Goal: Find specific page/section: Find specific page/section

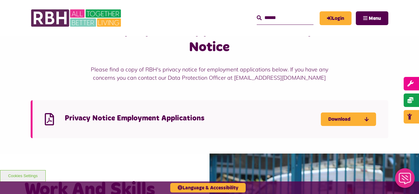
scroll to position [307, 0]
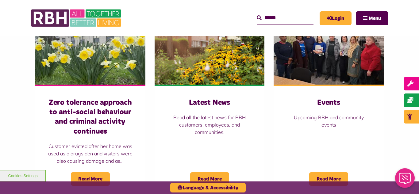
scroll to position [467, 0]
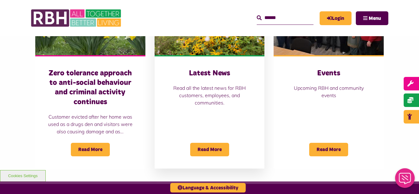
click at [200, 45] on img at bounding box center [210, 20] width 110 height 69
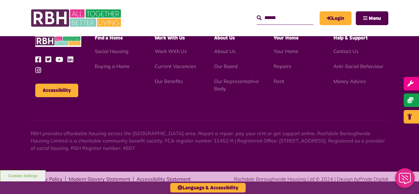
scroll to position [668, 0]
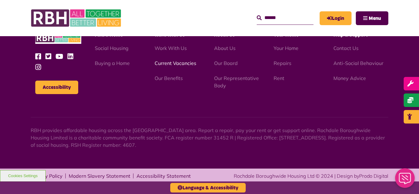
click at [174, 64] on link "Current Vacancies" at bounding box center [176, 63] width 42 height 6
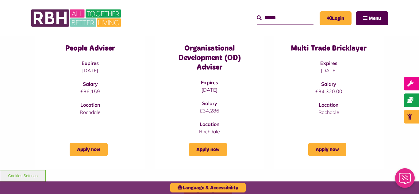
scroll to position [98, 0]
